Goal: Information Seeking & Learning: Find specific fact

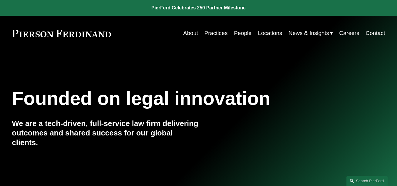
click at [243, 32] on link "People" at bounding box center [243, 33] width 18 height 11
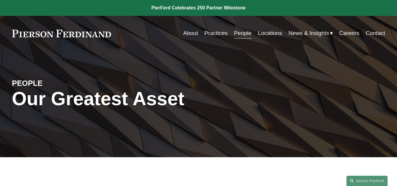
scroll to position [118, 0]
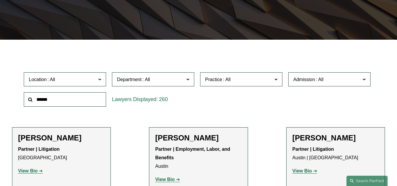
click at [63, 99] on input "text" at bounding box center [65, 99] width 82 height 14
type input "****"
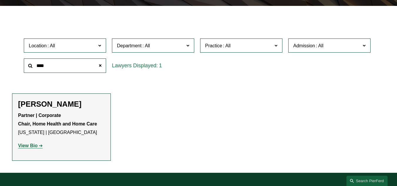
scroll to position [206, 0]
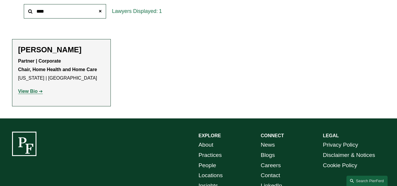
click at [30, 93] on strong "View Bio" at bounding box center [27, 91] width 19 height 5
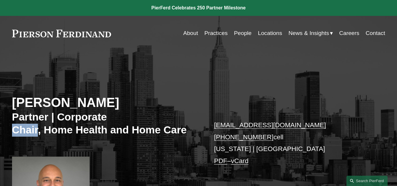
drag, startPoint x: 39, startPoint y: 129, endPoint x: 6, endPoint y: 130, distance: 32.1
click at [6, 130] on div "Sami Asaad Partner | Corporate Chair, Home Health and Home Care sami.asaad@pier…" at bounding box center [198, 144] width 397 height 162
click at [158, 131] on h3 "Partner | Corporate Chair, Home Health and Home Care" at bounding box center [105, 124] width 187 height 26
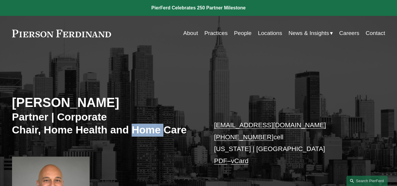
click at [158, 131] on h3 "Partner | Corporate Chair, Home Health and Home Care" at bounding box center [105, 124] width 187 height 26
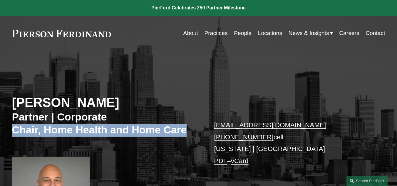
click at [158, 131] on h3 "Partner | Corporate Chair, Home Health and Home Care" at bounding box center [105, 124] width 187 height 26
copy div "Chair, Home Health and Home Care"
